Goal: Task Accomplishment & Management: Manage account settings

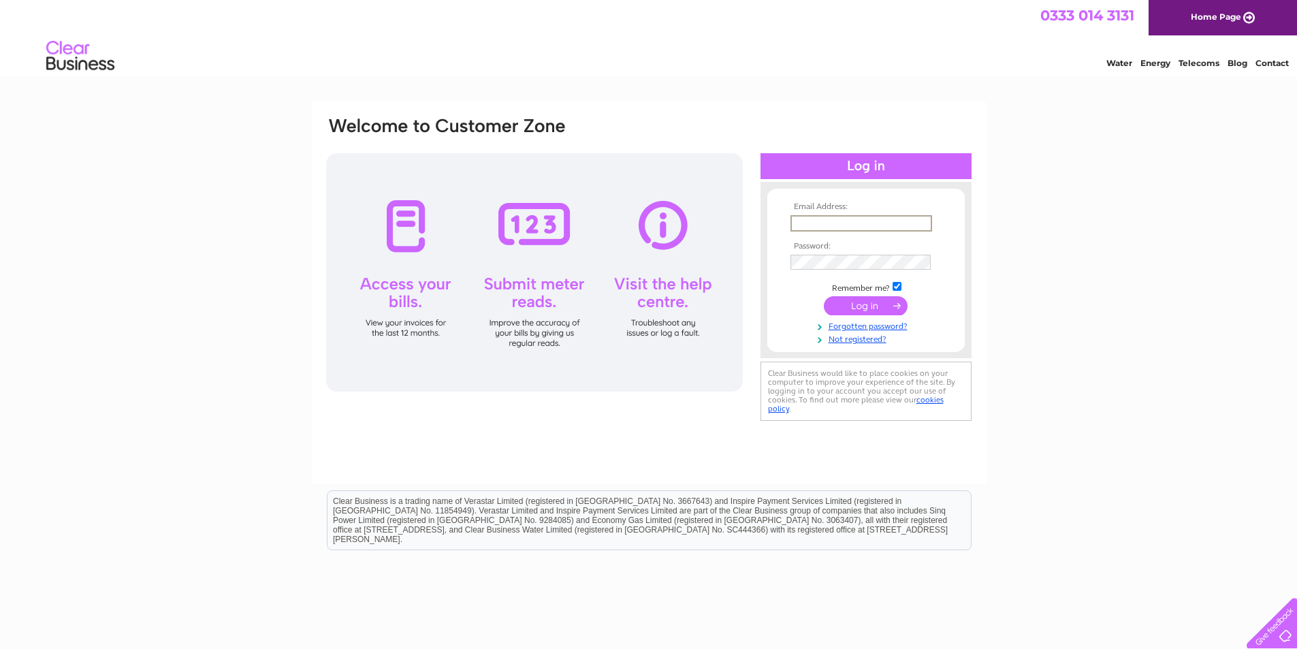
click at [808, 222] on input "text" at bounding box center [862, 223] width 142 height 16
type input "lszarmach@virginmedia.com"
click at [872, 306] on input "submit" at bounding box center [866, 304] width 84 height 19
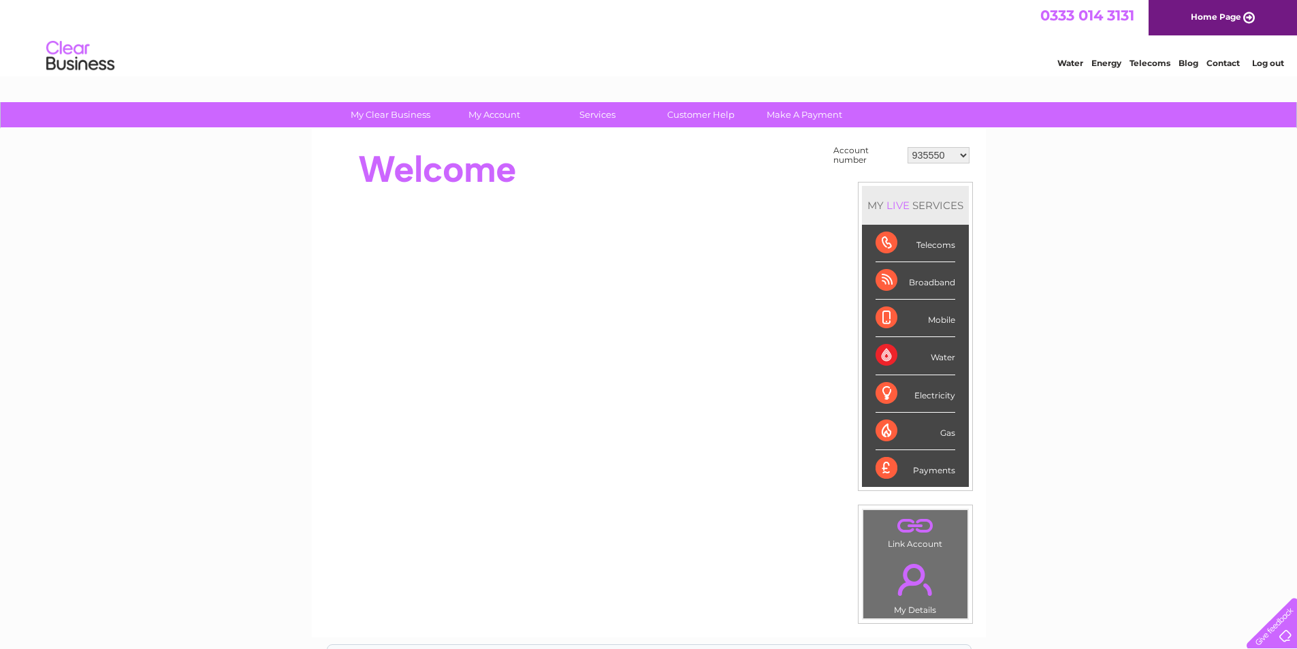
click at [964, 155] on select "935550 935774 30283880 30283881 30291628 30292754" at bounding box center [939, 155] width 62 height 16
click at [908, 147] on select "935550 935774 30283880 30283881 30291628 30292754" at bounding box center [939, 155] width 62 height 16
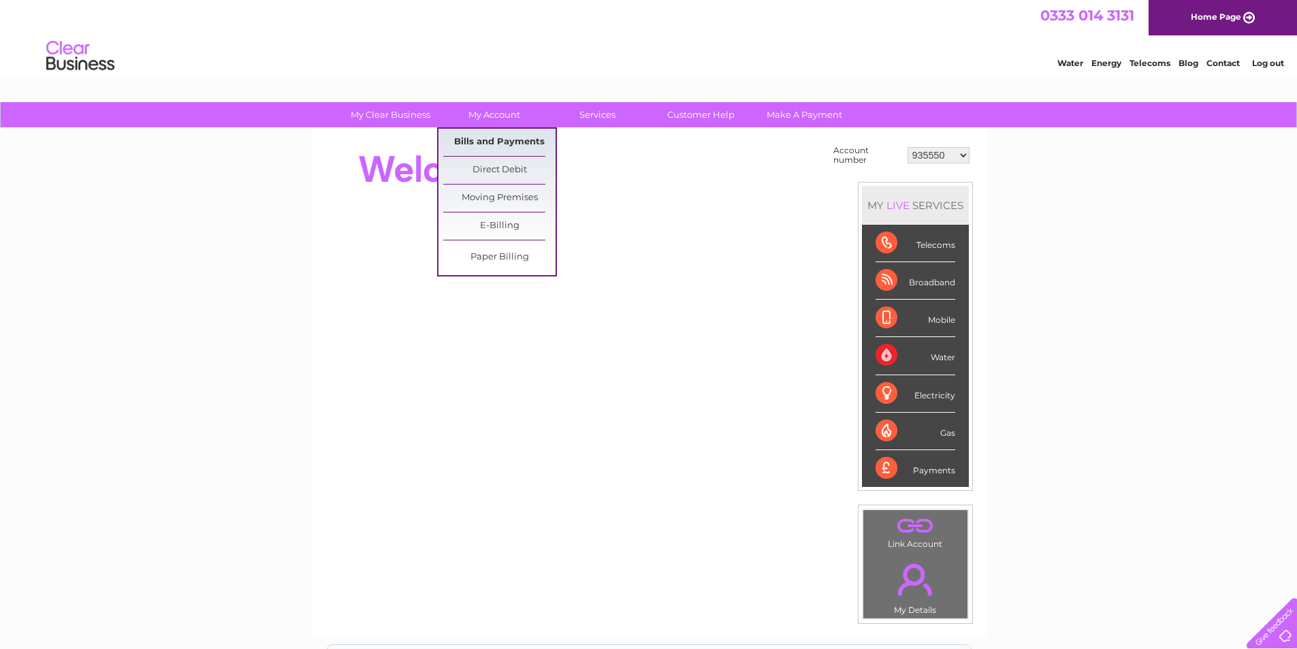
click at [492, 140] on link "Bills and Payments" at bounding box center [499, 142] width 112 height 27
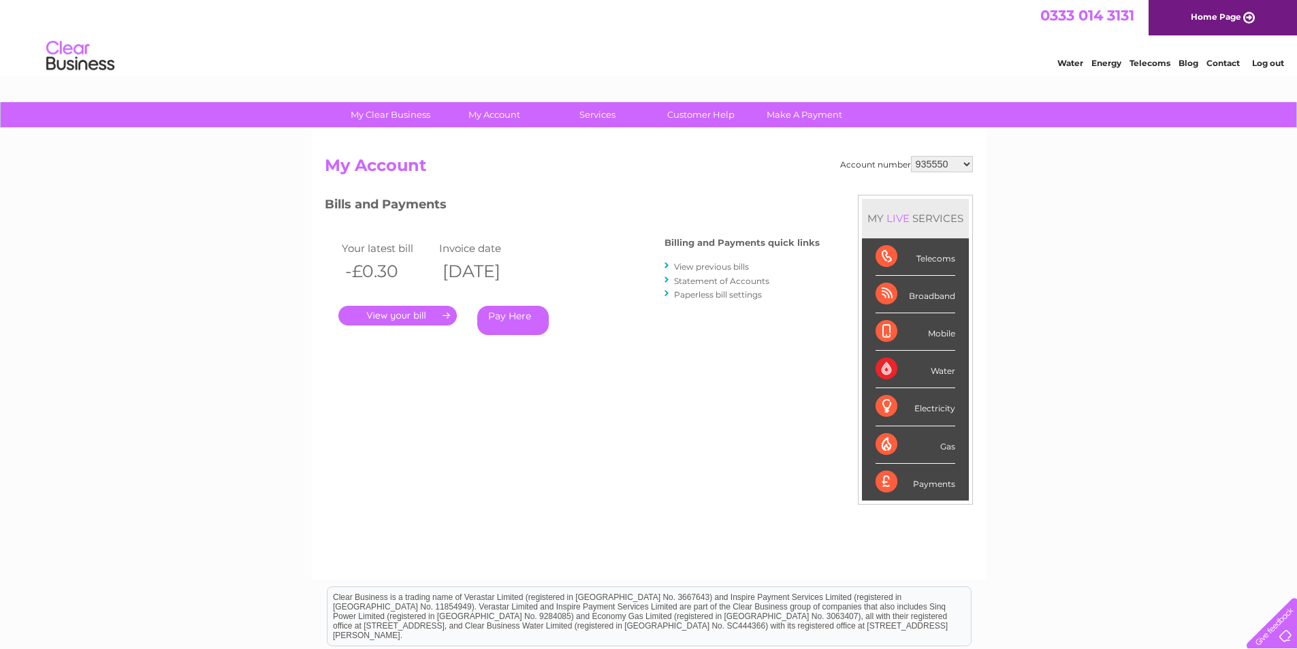
click at [967, 164] on select "935550 935774 30283880 30283881 30291628 30292754" at bounding box center [942, 164] width 62 height 16
select select "935774"
click at [911, 156] on select "935550 935774 30283880 30283881 30291628 30292754" at bounding box center [942, 164] width 62 height 16
click at [376, 313] on link "." at bounding box center [397, 316] width 118 height 20
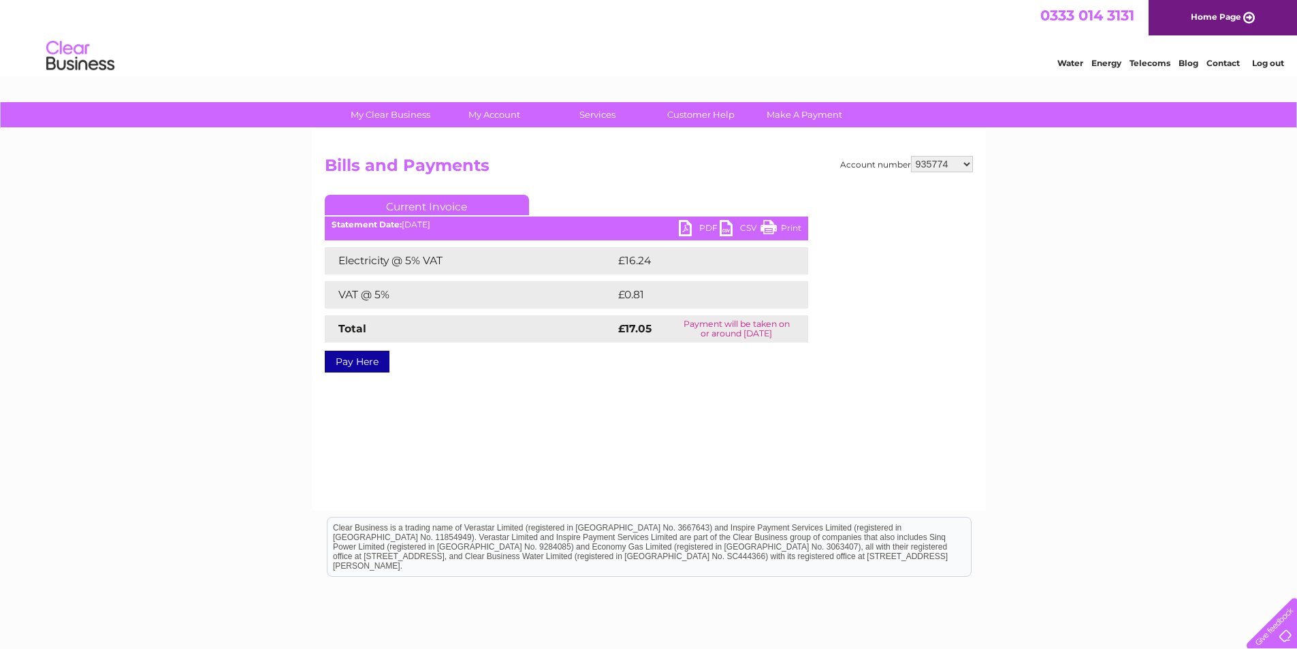
click at [697, 226] on link "PDF" at bounding box center [699, 230] width 41 height 20
click at [966, 161] on select "935550 935774 30283880 30283881 30291628 30292754" at bounding box center [942, 164] width 62 height 16
select select "30283880"
click at [911, 156] on select "935550 935774 30283880 30283881 30291628 30292754" at bounding box center [942, 164] width 62 height 16
click at [688, 229] on link "PDF" at bounding box center [699, 230] width 41 height 20
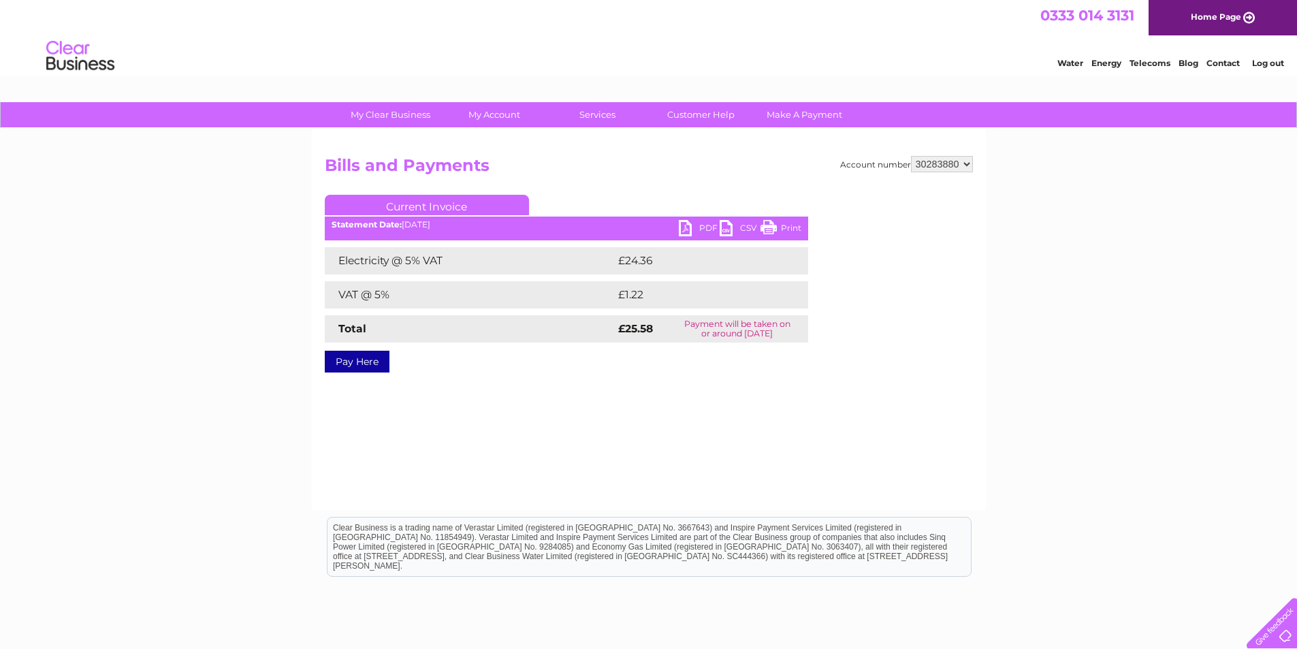
click at [967, 163] on select "935550 935774 30283880 30283881 30291628 30292754" at bounding box center [942, 164] width 62 height 16
select select "30283881"
click at [911, 156] on select "935550 935774 30283880 30283881 30291628 30292754" at bounding box center [942, 164] width 62 height 16
click at [701, 223] on link "PDF" at bounding box center [699, 230] width 41 height 20
click at [966, 167] on select "935550 935774 30283880 30283881 30291628 30292754" at bounding box center [942, 164] width 62 height 16
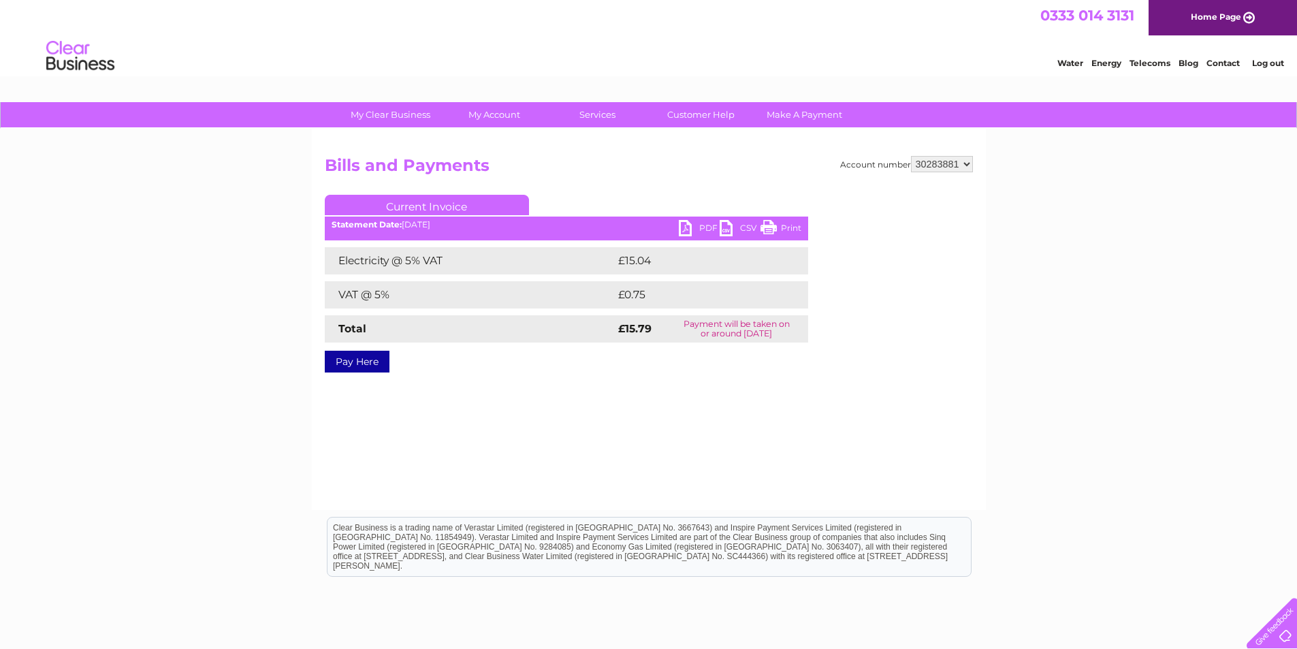
select select "30291628"
click at [911, 156] on select "935550 935774 30283880 30283881 30291628 30292754" at bounding box center [942, 164] width 62 height 16
click at [968, 167] on select "935550 935774 30283880 30283881 30291628 30292754" at bounding box center [942, 164] width 62 height 16
select select "30292754"
click at [911, 156] on select "935550 935774 30283880 30283881 30291628 30292754" at bounding box center [942, 164] width 62 height 16
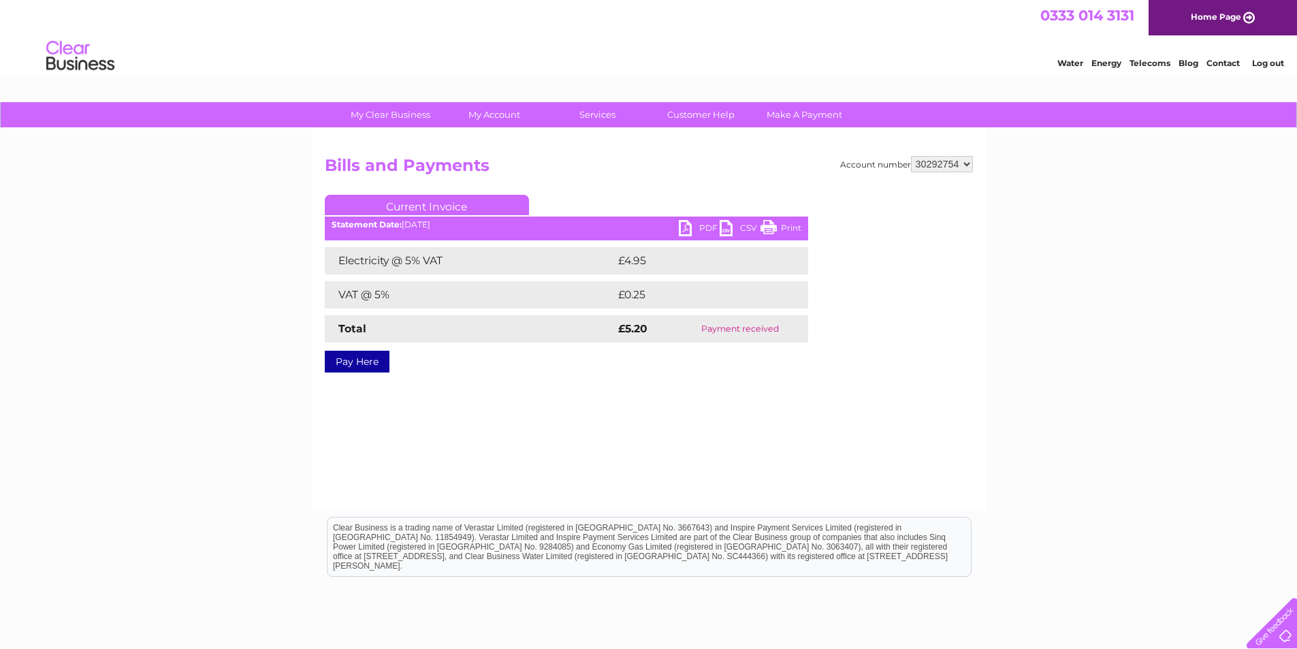
click at [968, 164] on select "935550 935774 30283880 30283881 30291628 30292754" at bounding box center [942, 164] width 62 height 16
select select "30291628"
click at [911, 156] on select "935550 935774 30283880 30283881 30291628 30292754" at bounding box center [942, 164] width 62 height 16
click at [967, 163] on select "935550 935774 30283880 30283881 30291628 30292754" at bounding box center [942, 164] width 62 height 16
click at [1267, 63] on link "Log out" at bounding box center [1268, 63] width 32 height 10
